Goal: Transaction & Acquisition: Obtain resource

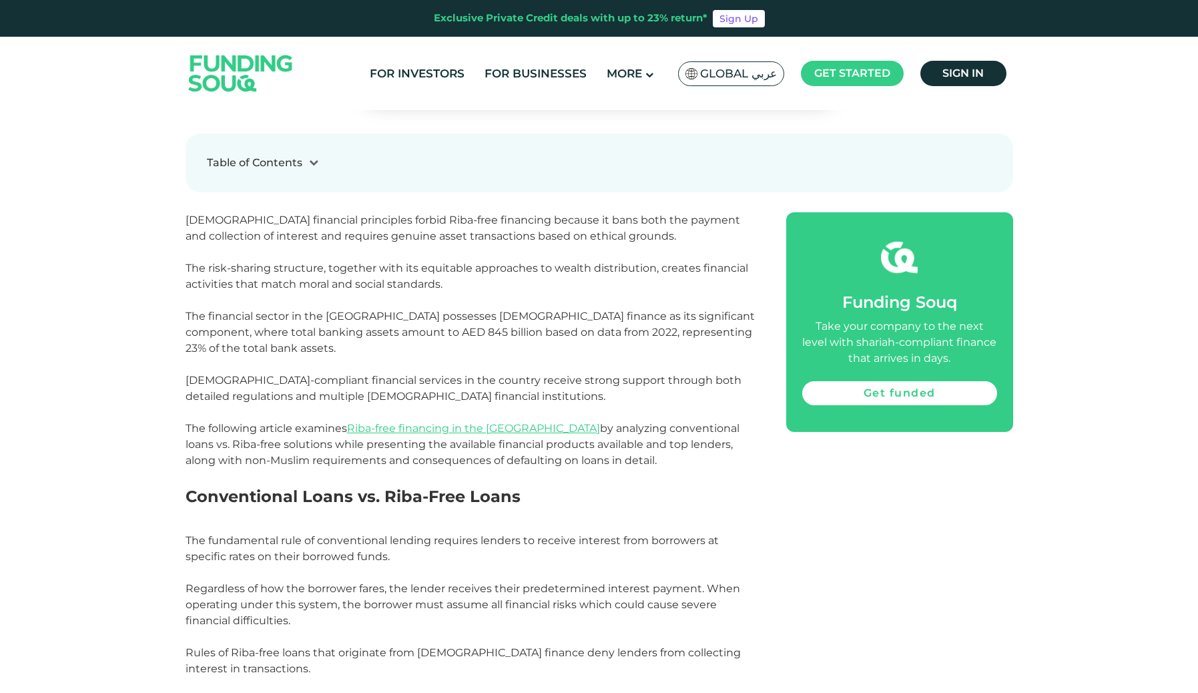
scroll to position [833, 0]
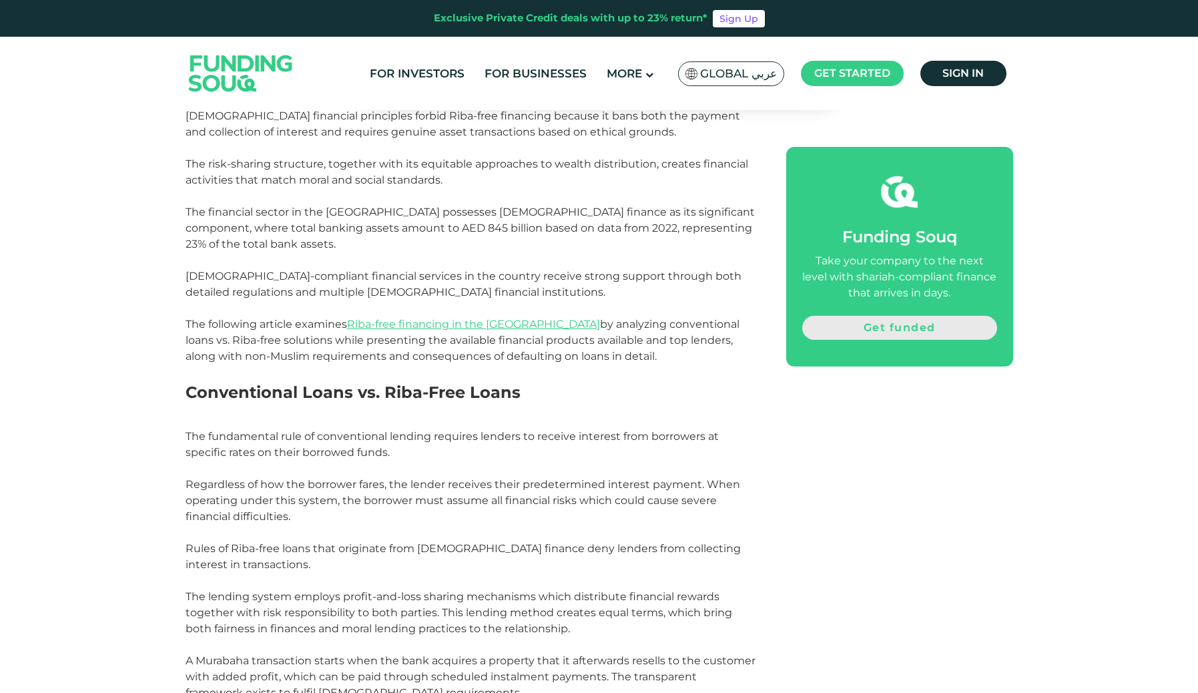
click at [918, 321] on link "Get funded" at bounding box center [899, 328] width 195 height 24
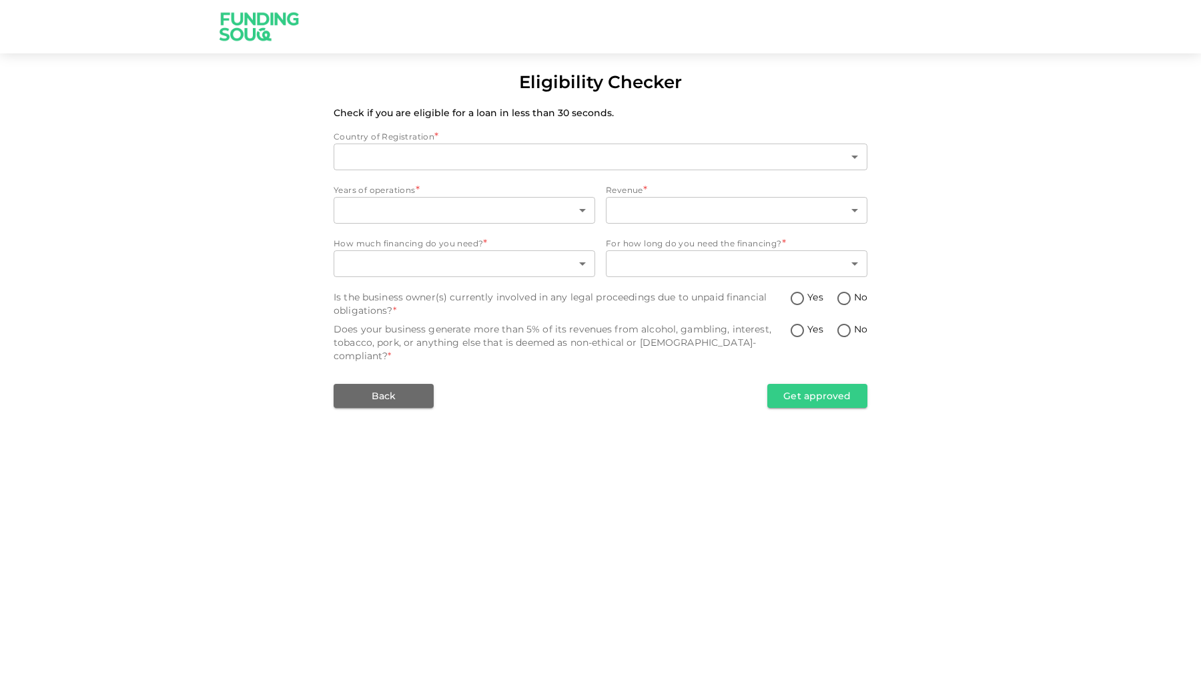
type input "1"
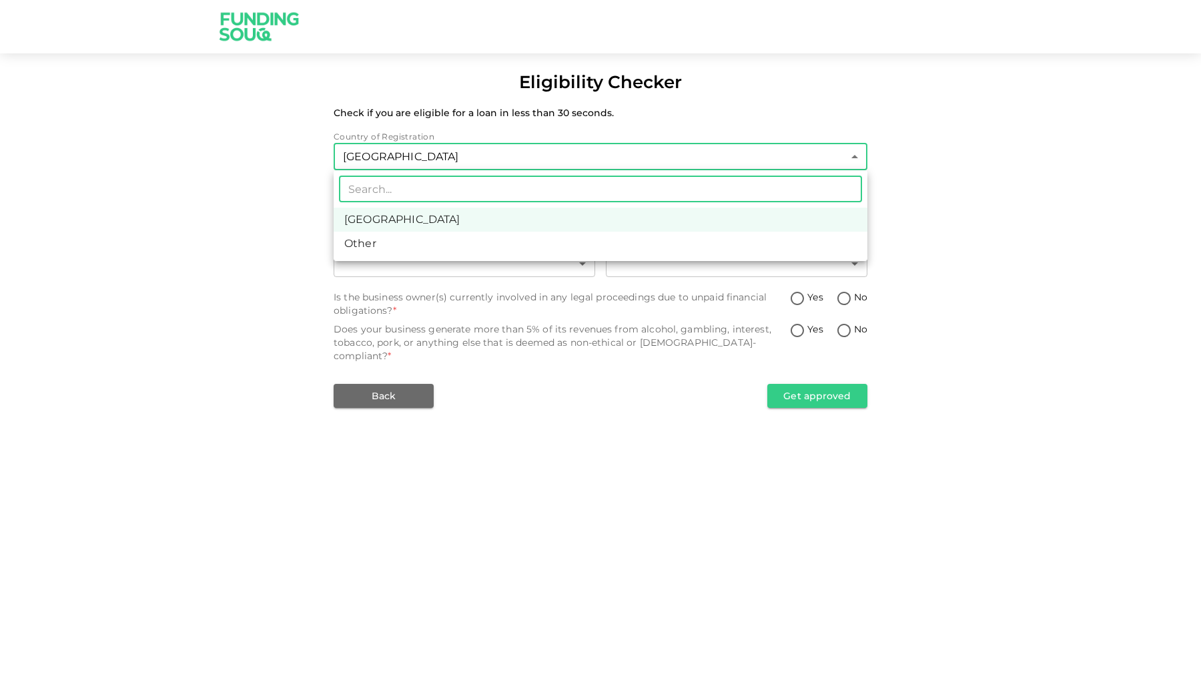
click at [560, 150] on body "Eligibility Checker Check if you are eligible for a loan in less than 30 second…" at bounding box center [600, 346] width 1201 height 693
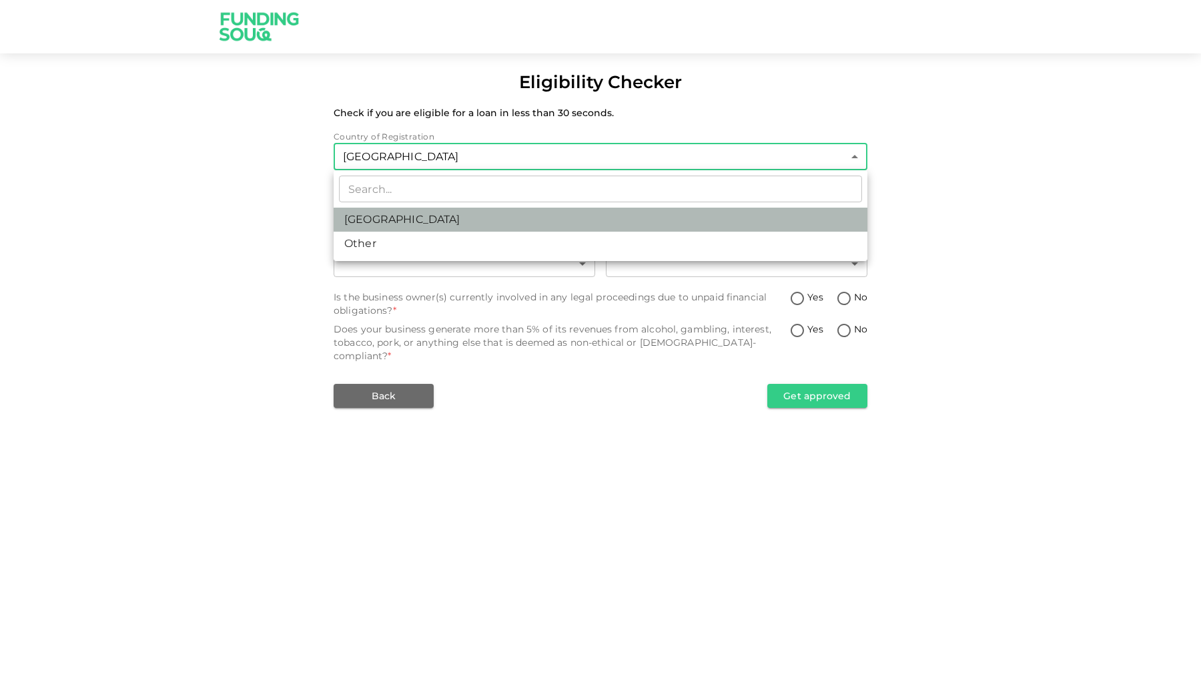
click at [522, 225] on li "United Arab Emirates" at bounding box center [601, 220] width 534 height 24
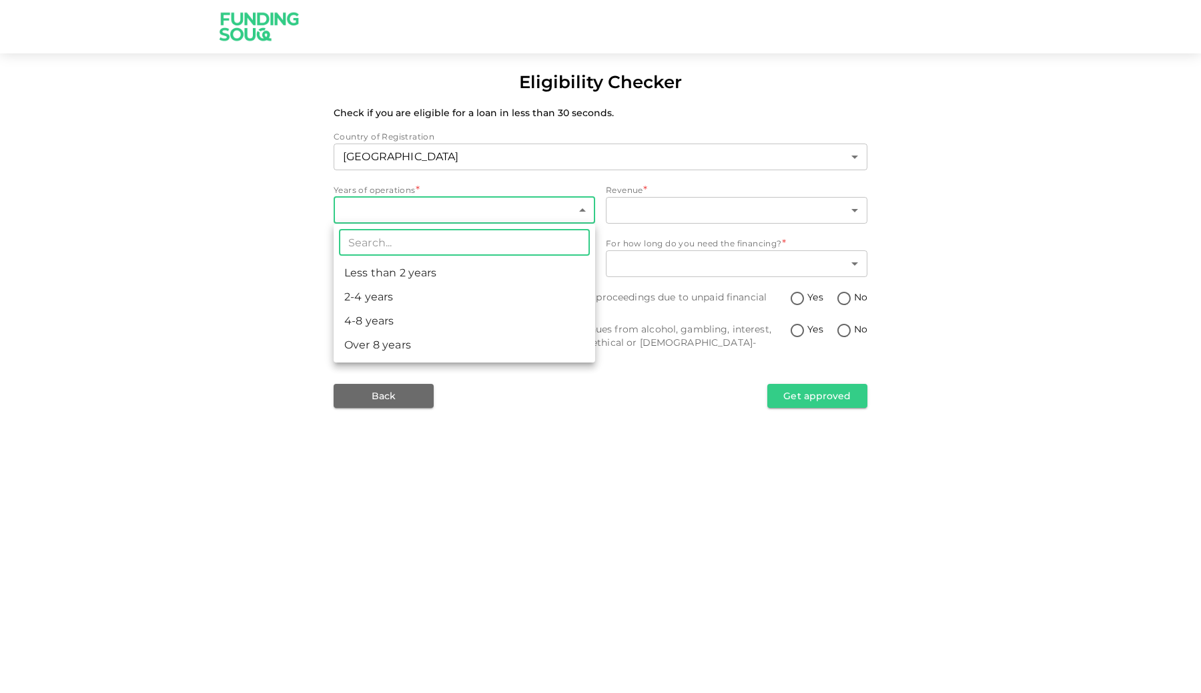
click at [499, 212] on body "Eligibility Checker Check if you are eligible for a loan in less than 30 second…" at bounding box center [600, 346] width 1201 height 693
click at [478, 272] on li "Less than 2 years" at bounding box center [465, 273] width 262 height 24
type input "1"
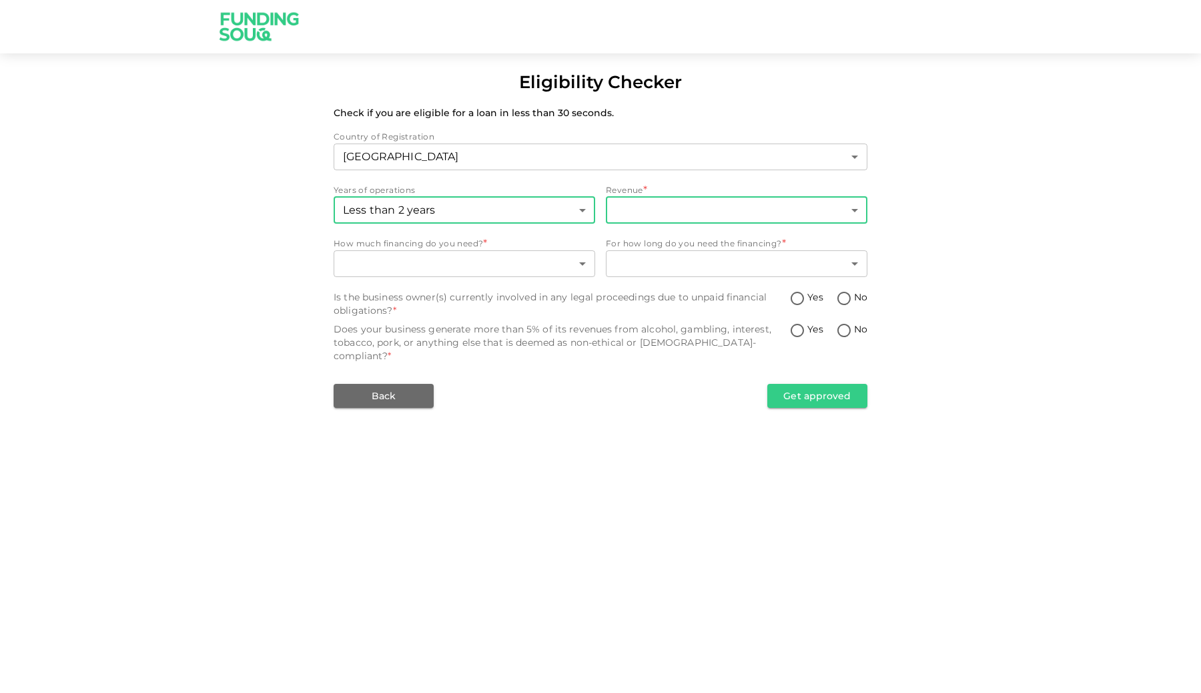
click at [691, 212] on body "Eligibility Checker Check if you are eligible for a loan in less than 30 second…" at bounding box center [600, 346] width 1201 height 693
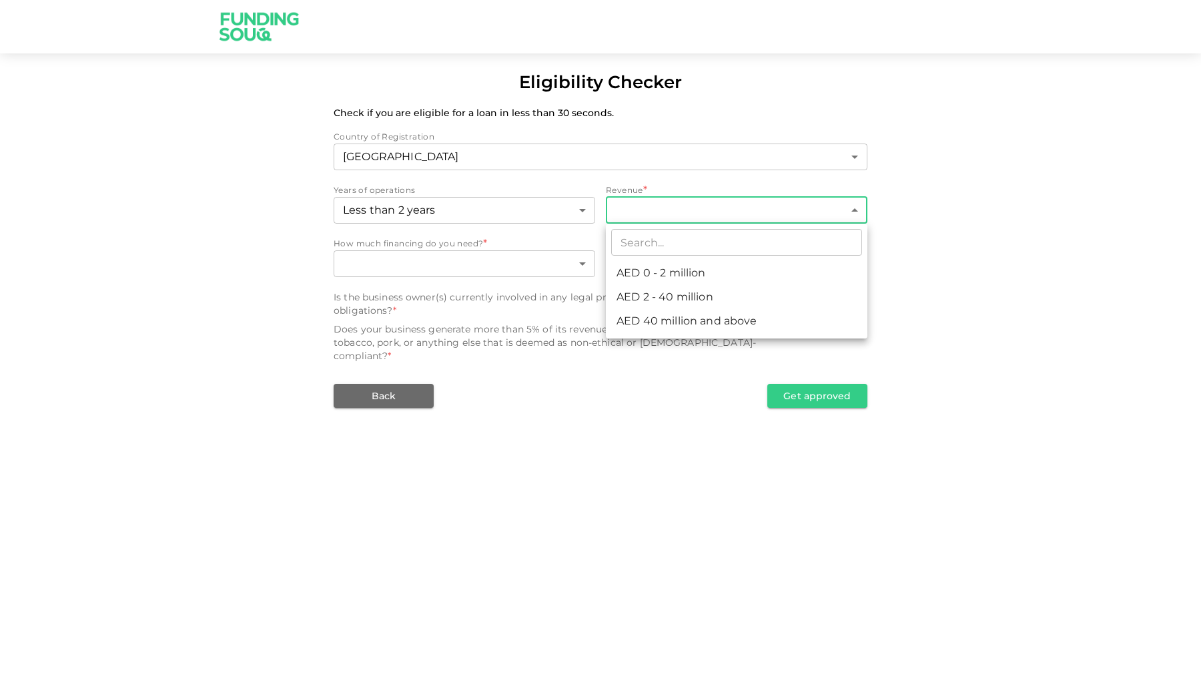
click at [1010, 172] on div at bounding box center [600, 346] width 1201 height 693
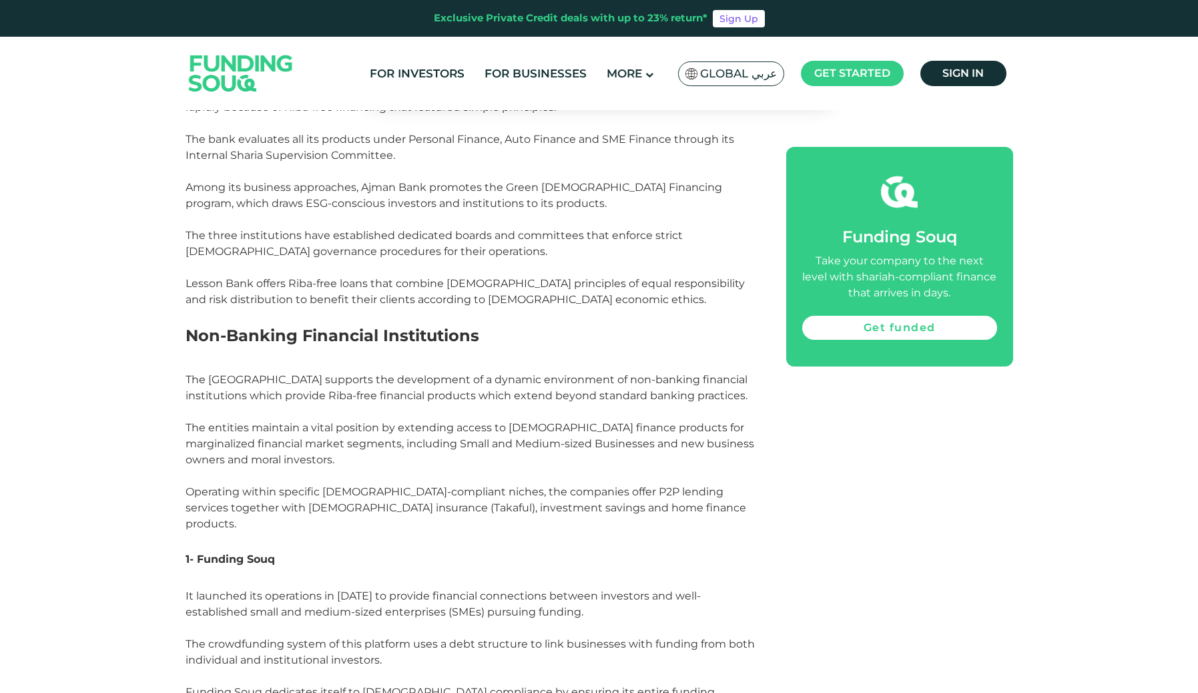
scroll to position [3336, 0]
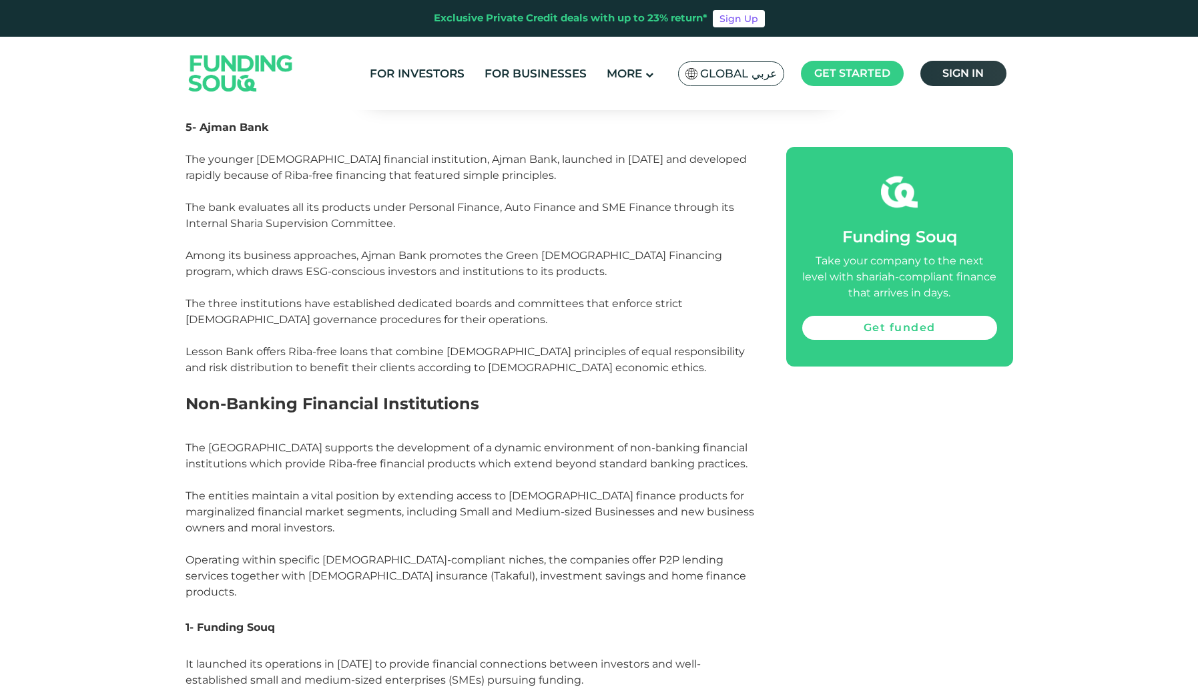
click at [960, 77] on span "Sign in" at bounding box center [962, 73] width 41 height 13
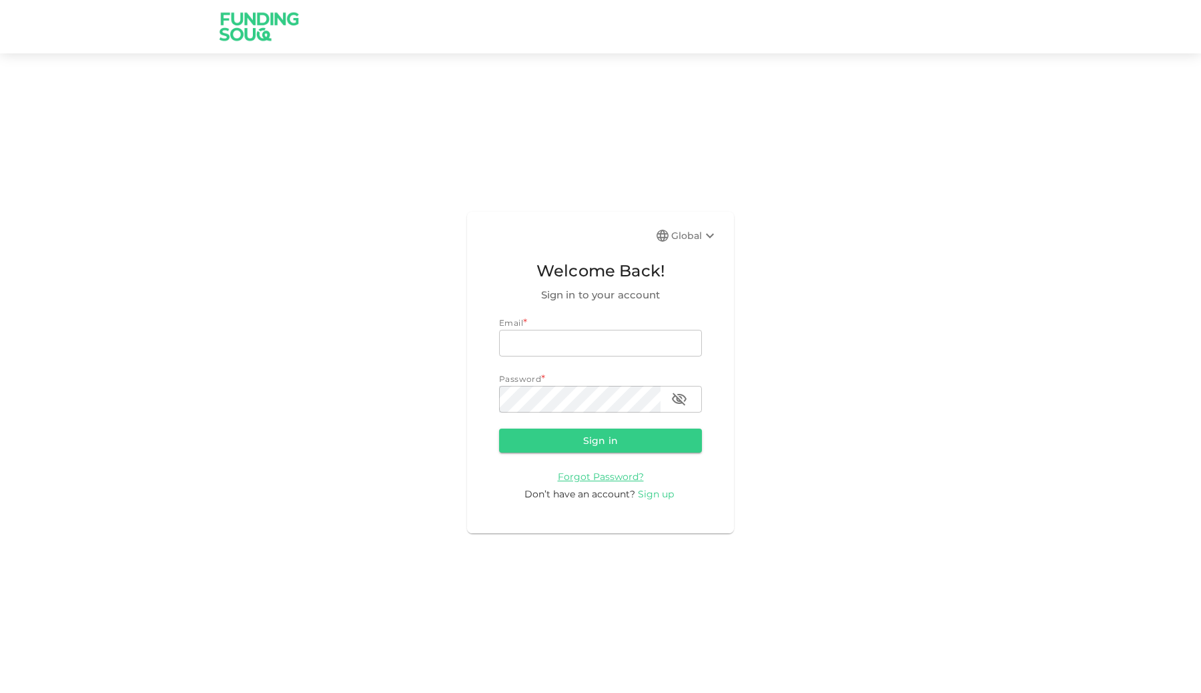
click at [652, 495] on span "Sign up" at bounding box center [656, 494] width 36 height 12
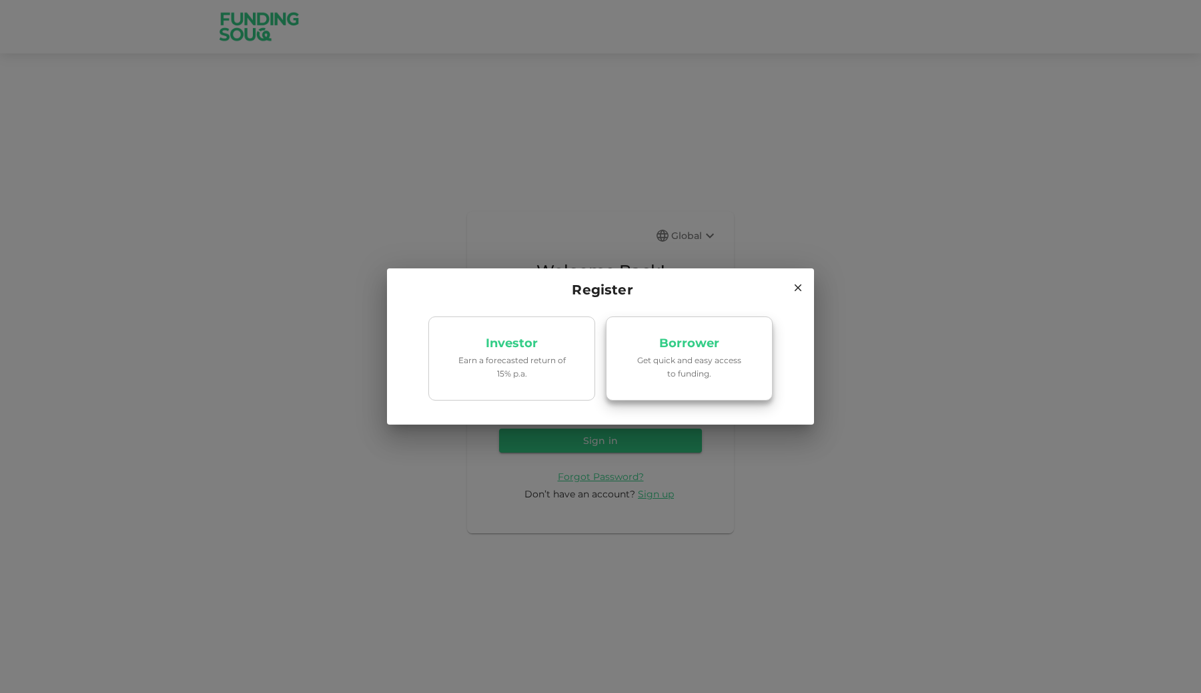
click at [695, 368] on p "Get quick and easy access to funding." at bounding box center [689, 366] width 113 height 25
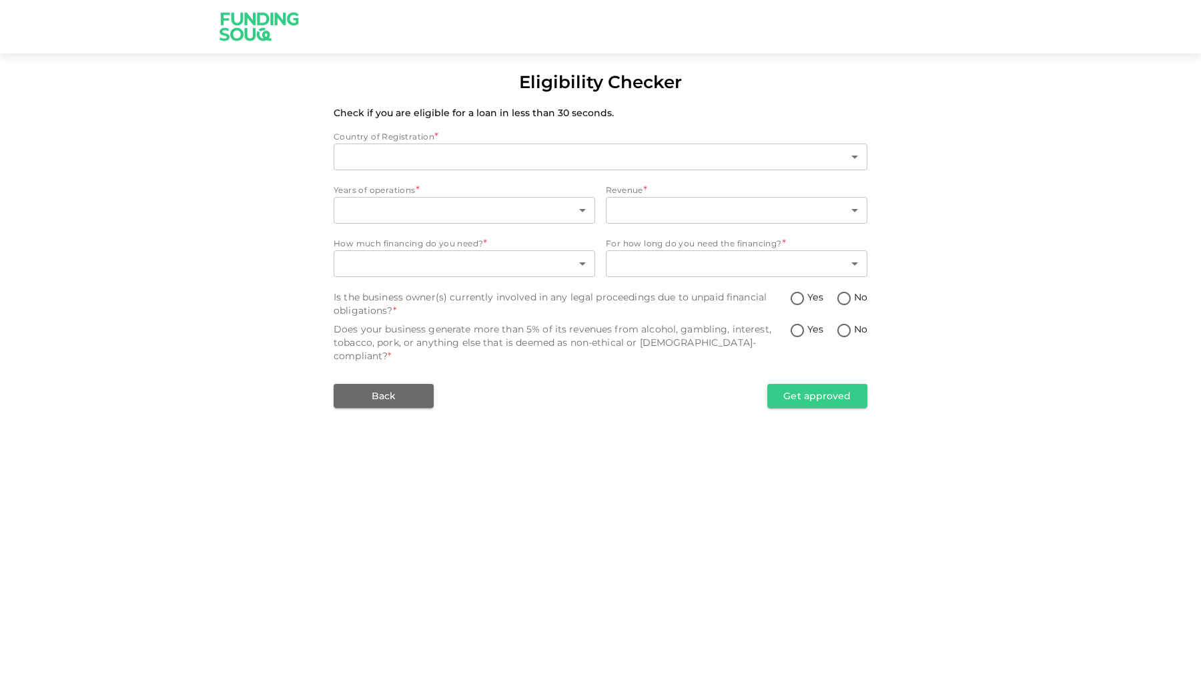
type input "1"
click at [512, 202] on body "Eligibility Checker Check if you are eligible for a loan in less than 30 second…" at bounding box center [600, 346] width 1201 height 693
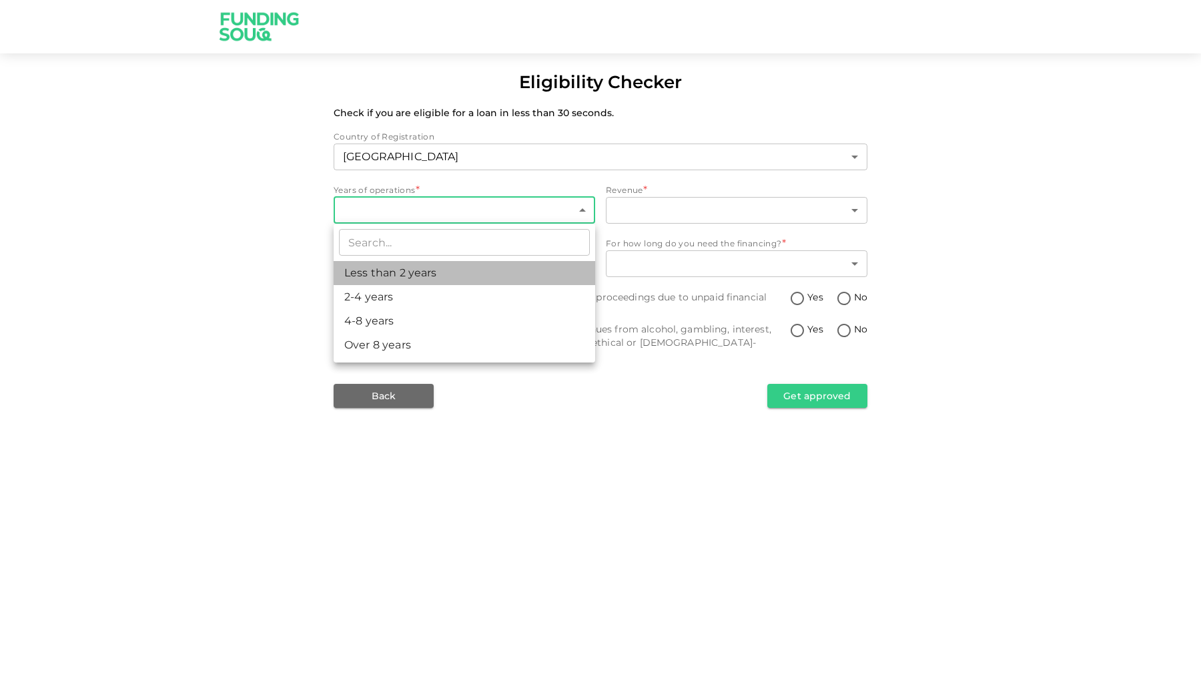
click at [482, 273] on li "Less than 2 years" at bounding box center [465, 273] width 262 height 24
type input "1"
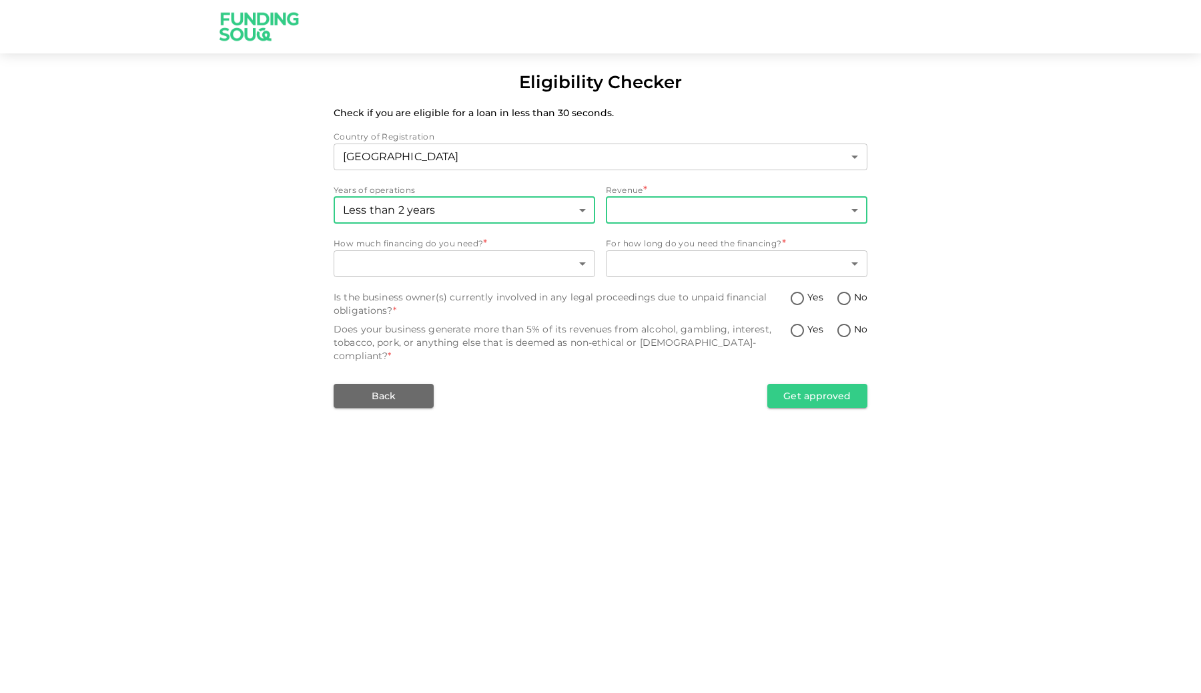
click at [661, 211] on body "Eligibility Checker Check if you are eligible for a loan in less than 30 second…" at bounding box center [600, 346] width 1201 height 693
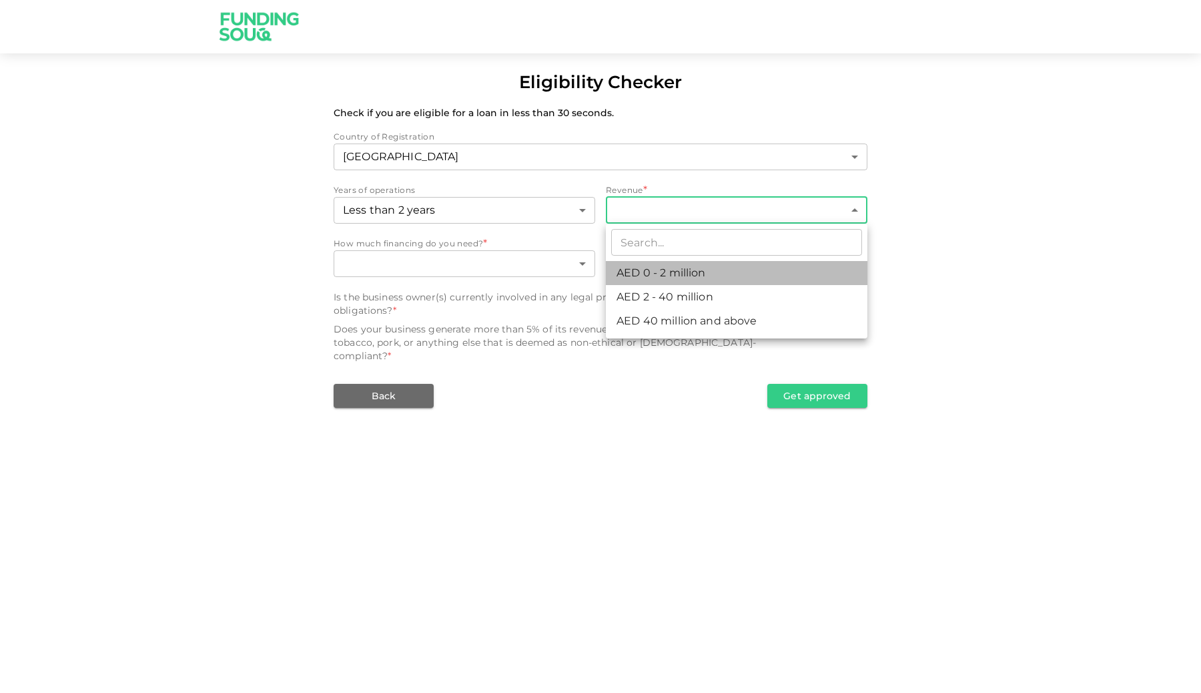
click at [723, 266] on li "AED 0 - 2 million" at bounding box center [737, 273] width 262 height 24
type input "1"
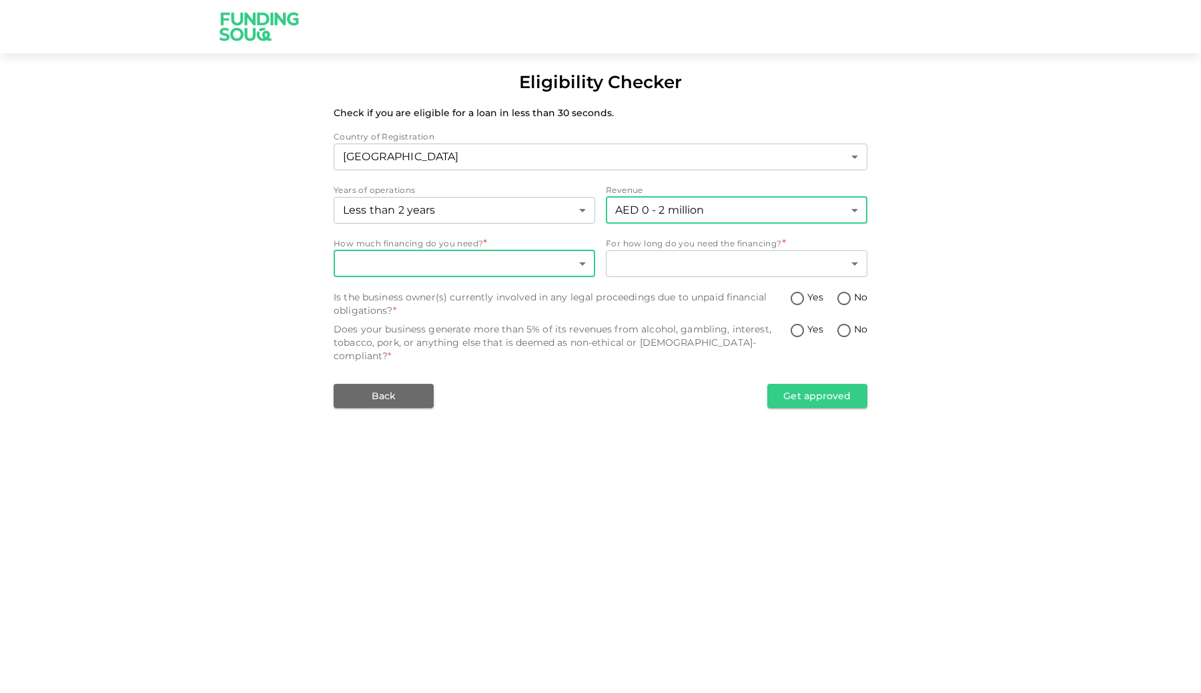
click at [532, 264] on body "Eligibility Checker Check if you are eligible for a loan in less than 30 second…" at bounding box center [600, 346] width 1201 height 693
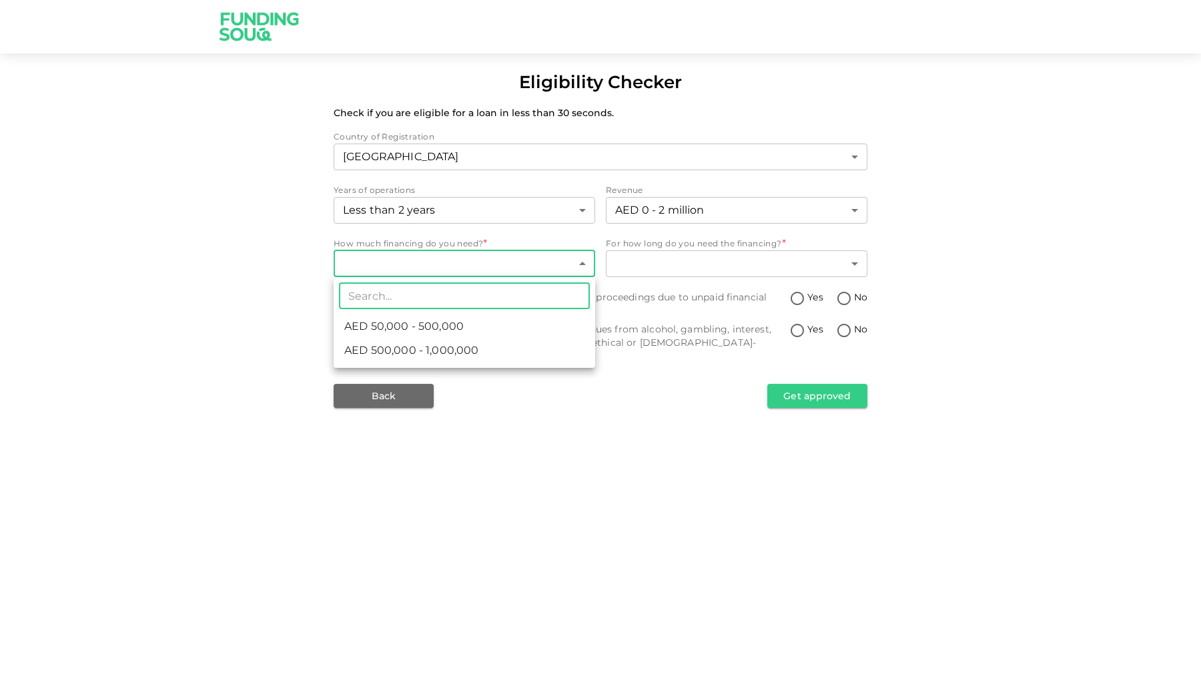
click at [524, 331] on li "AED 50,000 - 500,000" at bounding box center [465, 326] width 262 height 24
type input "1"
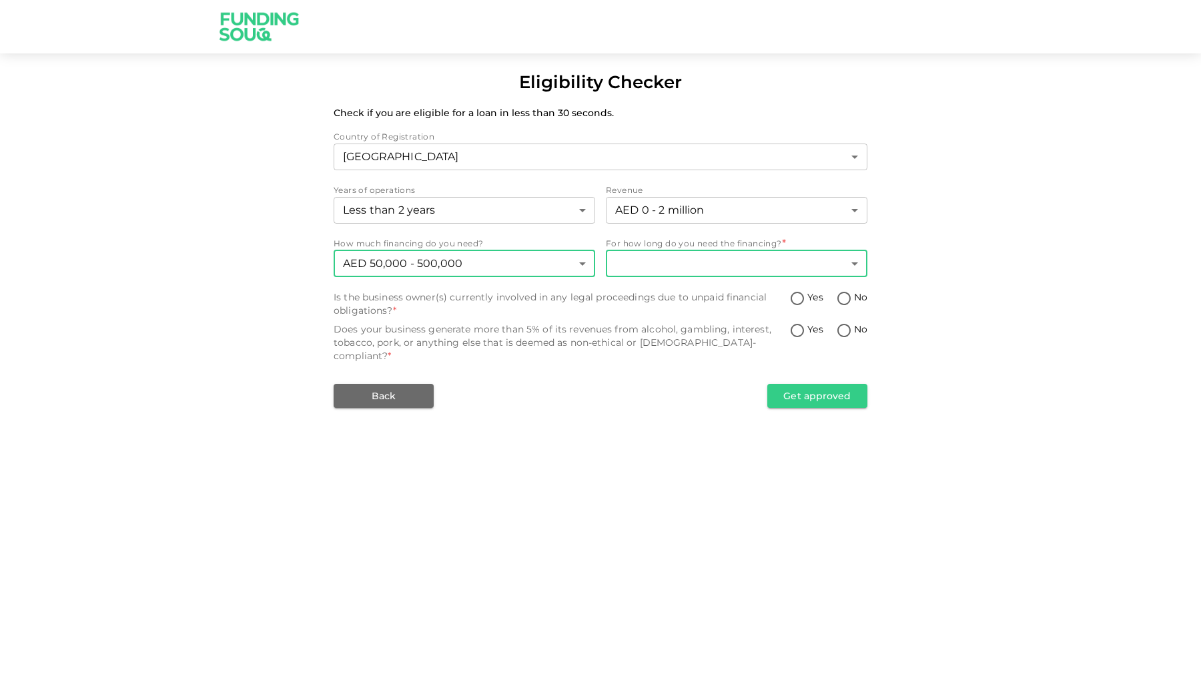
click at [745, 267] on body "Eligibility Checker Check if you are eligible for a loan in less than 30 second…" at bounding box center [600, 346] width 1201 height 693
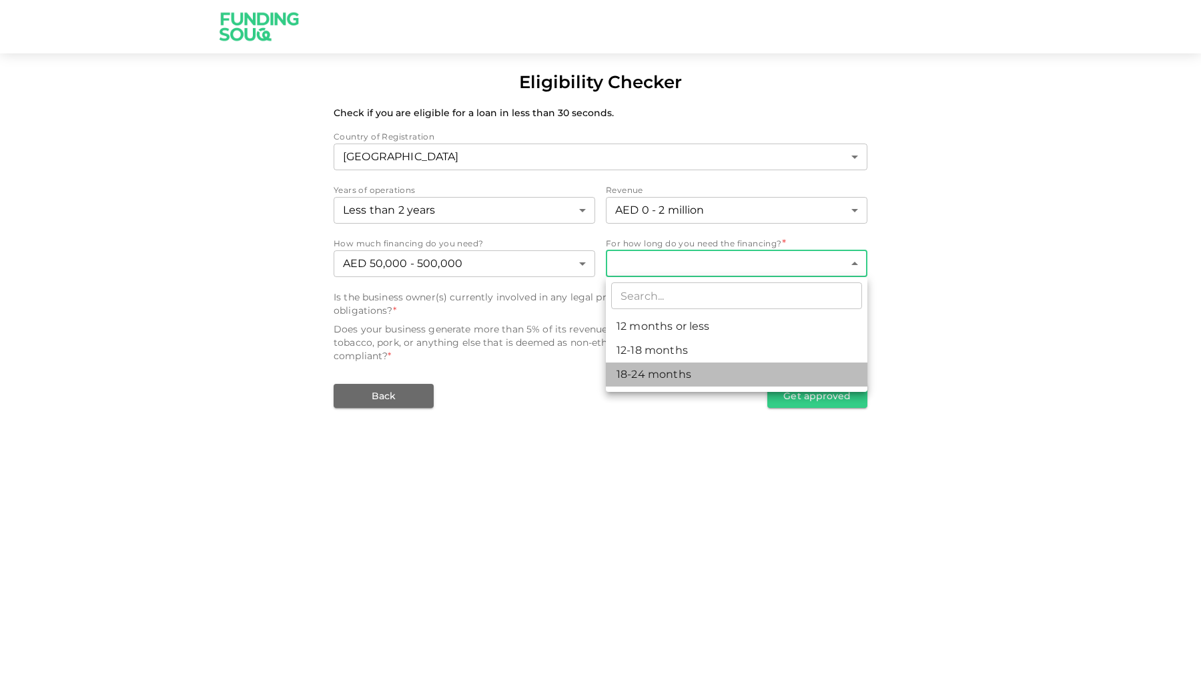
click at [747, 372] on li "18-24 months" at bounding box center [737, 374] width 262 height 24
type input "3"
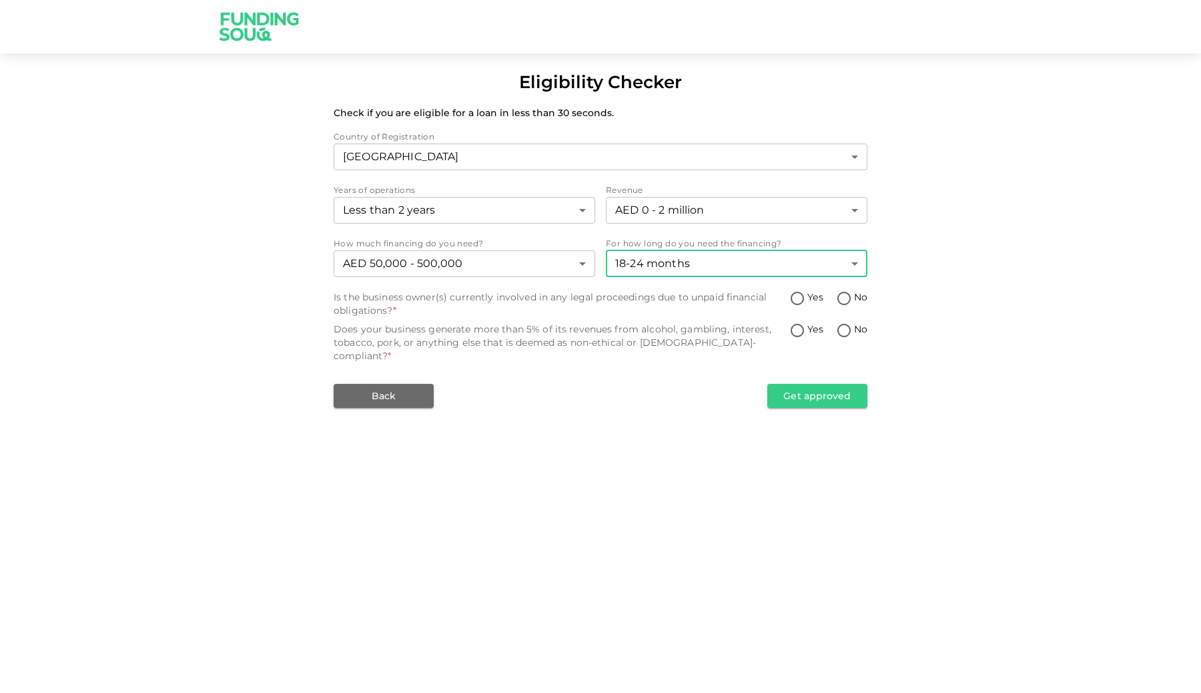
click at [807, 261] on body "Eligibility Checker Check if you are eligible for a loan in less than 30 second…" at bounding box center [600, 346] width 1201 height 693
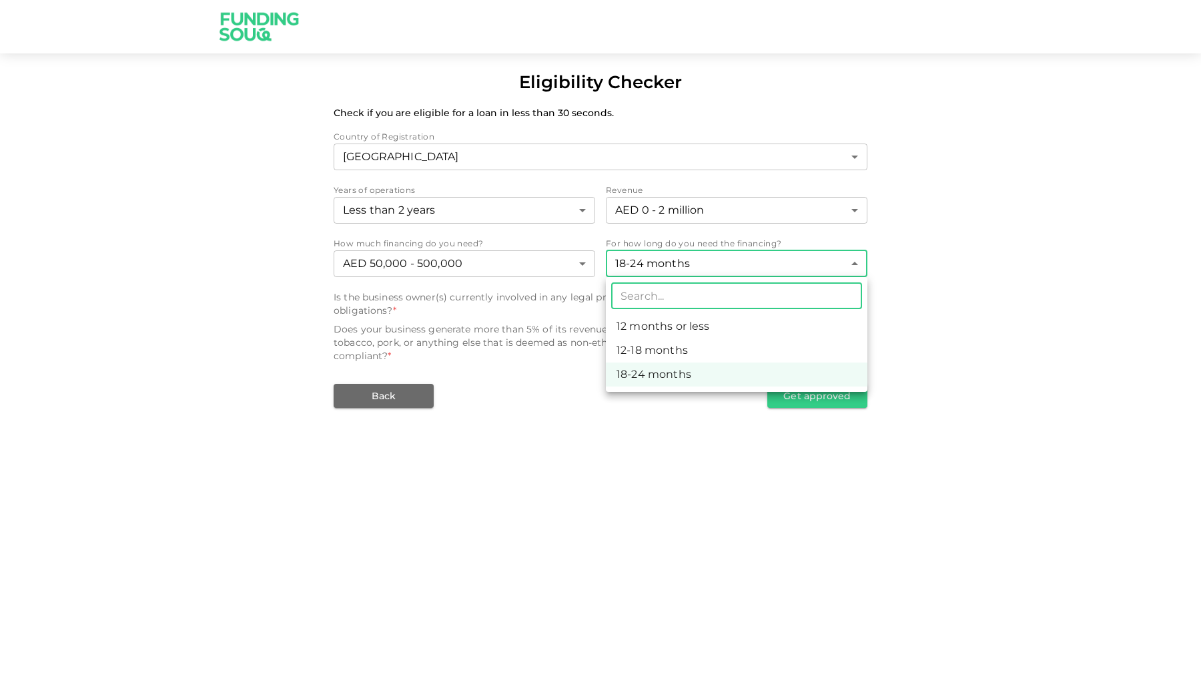
click at [797, 373] on li "18-24 months" at bounding box center [737, 374] width 262 height 24
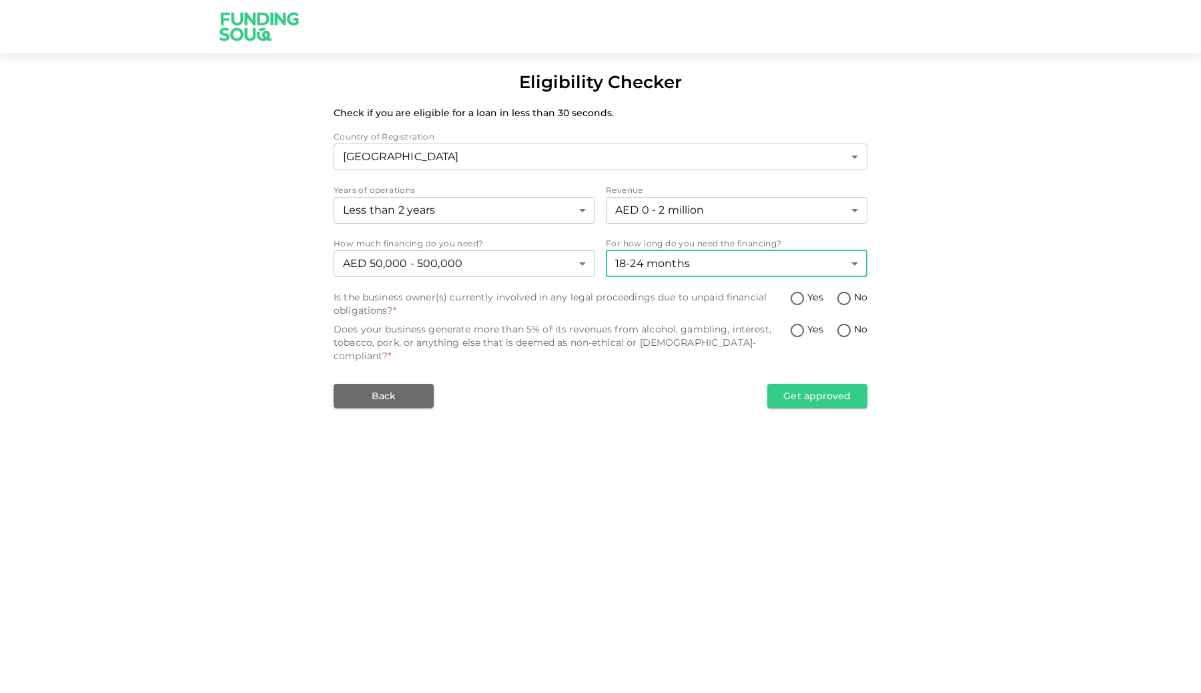
click at [838, 300] on input "No" at bounding box center [844, 299] width 20 height 18
radio input "true"
click at [861, 326] on span "No" at bounding box center [860, 329] width 13 height 14
click at [854, 326] on input "No" at bounding box center [844, 331] width 20 height 18
radio input "true"
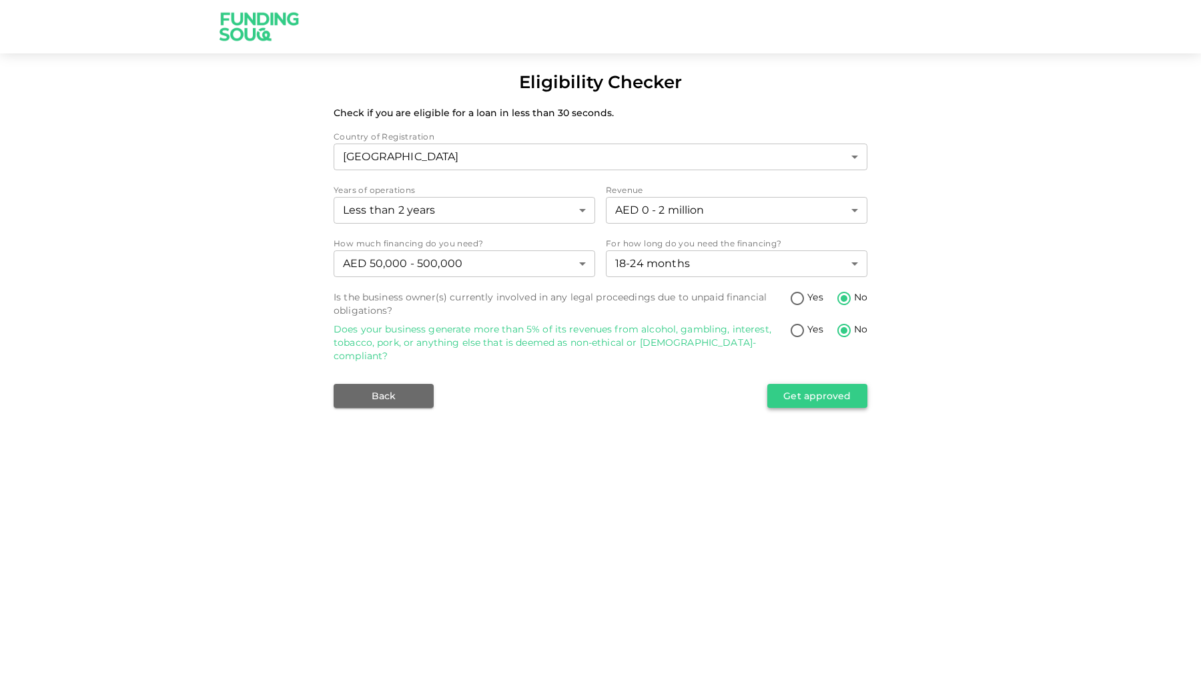
click at [839, 388] on button "Get approved" at bounding box center [817, 396] width 100 height 24
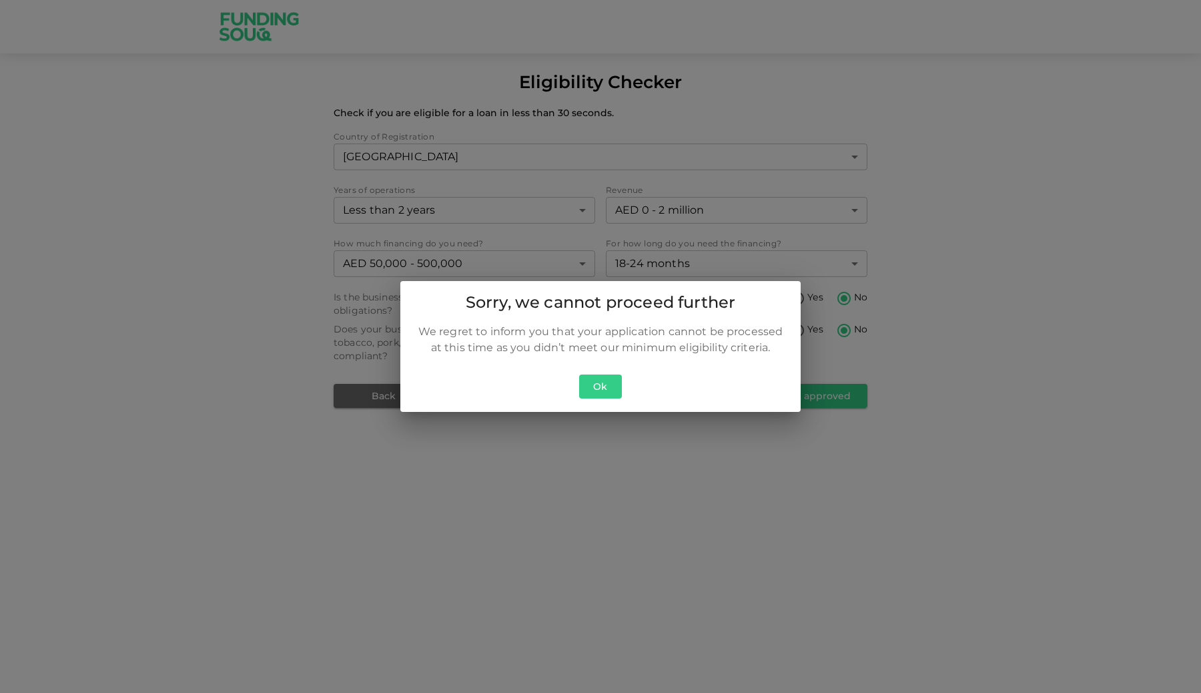
click at [606, 384] on button "Ok" at bounding box center [600, 386] width 43 height 25
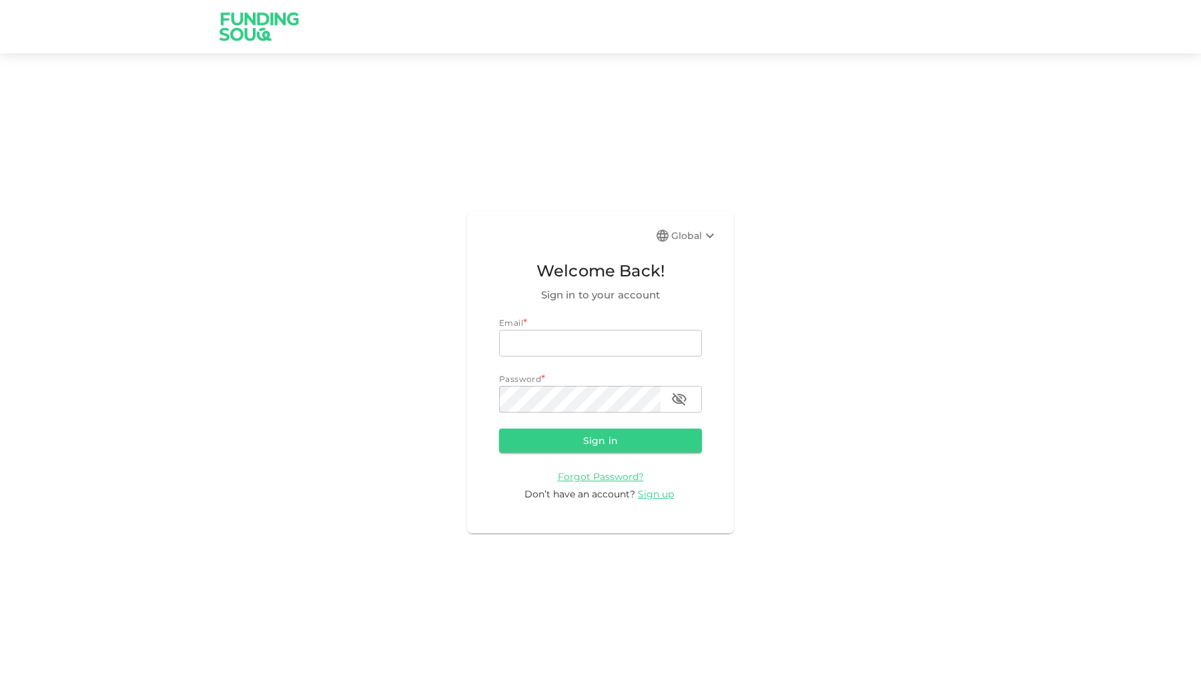
click at [267, 29] on img at bounding box center [260, 26] width 100 height 53
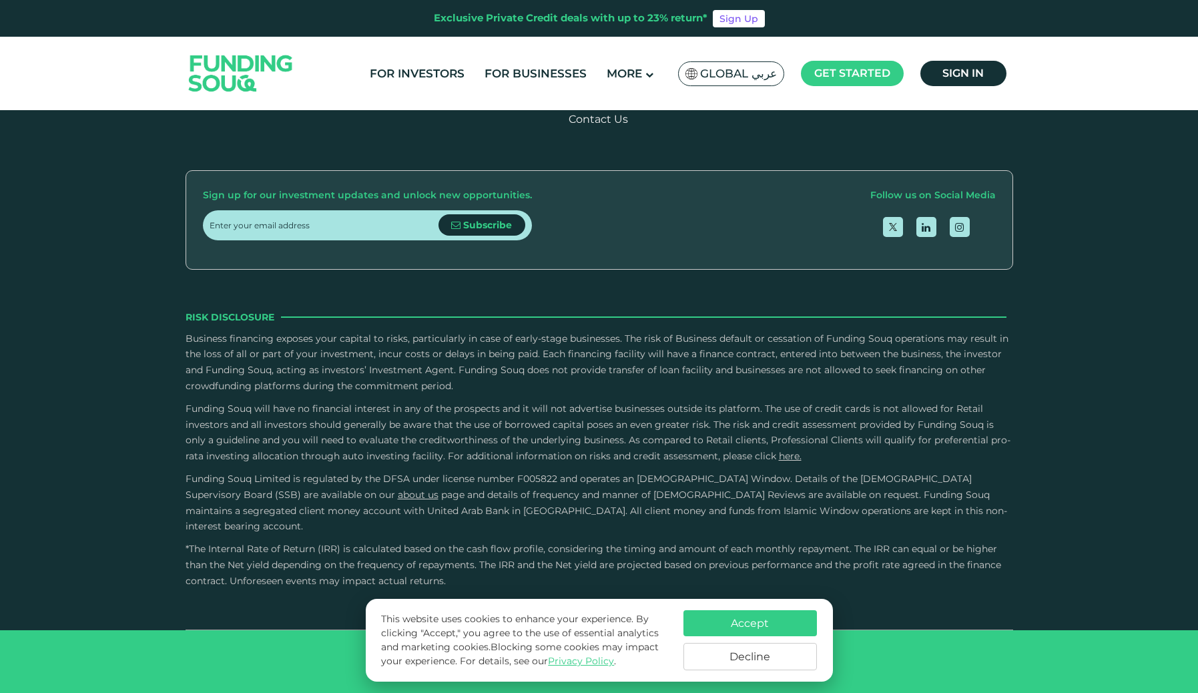
scroll to position [2115, 0]
type tc-range-slider "4"
